Goal: Transaction & Acquisition: Obtain resource

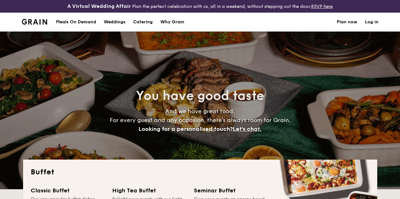
select select
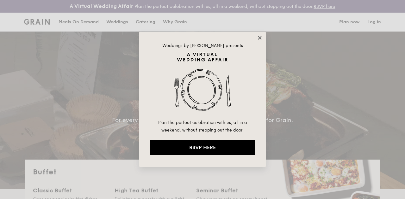
click at [259, 38] on icon at bounding box center [259, 37] width 3 height 3
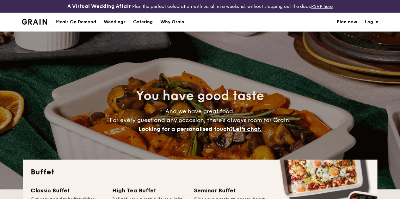
scroll to position [126, 0]
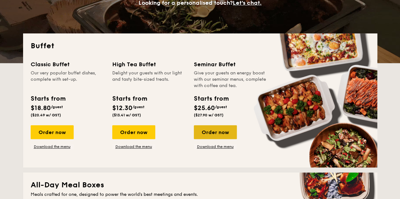
click at [226, 139] on div "Order now" at bounding box center [215, 132] width 43 height 14
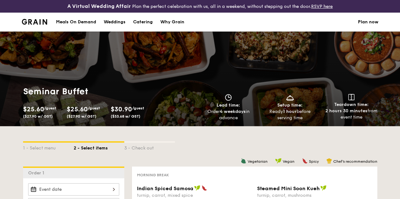
scroll to position [144, 0]
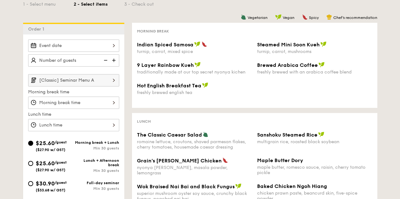
select select
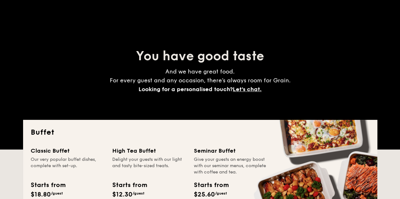
scroll to position [18, 0]
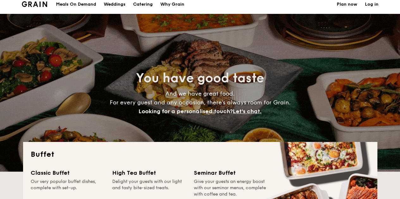
click at [140, 8] on h1 "Catering" at bounding box center [143, 4] width 20 height 19
click at [141, 9] on h1 "Catering" at bounding box center [143, 4] width 20 height 19
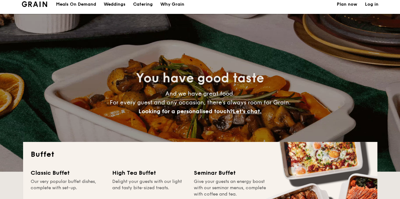
click at [141, 9] on h1 "Catering" at bounding box center [143, 4] width 20 height 19
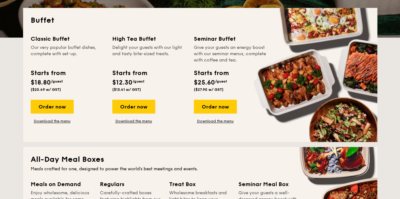
scroll to position [176, 0]
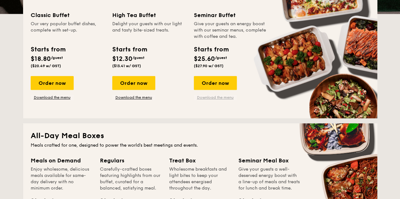
click at [226, 100] on link "Download the menu" at bounding box center [215, 97] width 43 height 5
